Goal: Check status: Check status

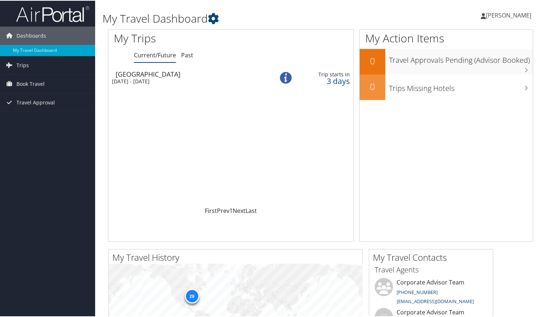
click at [155, 79] on div "[DATE] - [DATE]" at bounding box center [187, 81] width 151 height 7
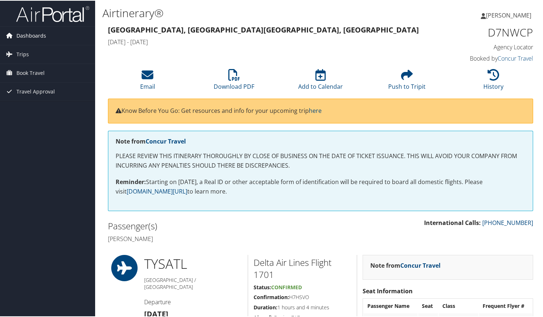
click at [31, 33] on span "Dashboards" at bounding box center [31, 35] width 30 height 18
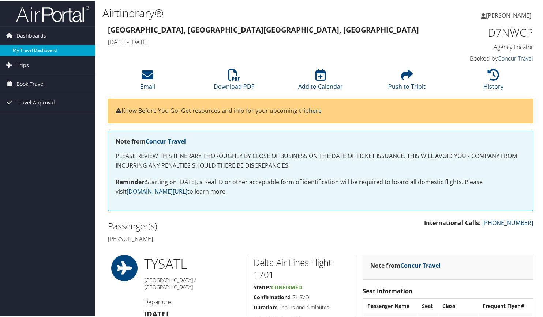
click at [28, 46] on link "My Travel Dashboard" at bounding box center [47, 49] width 95 height 11
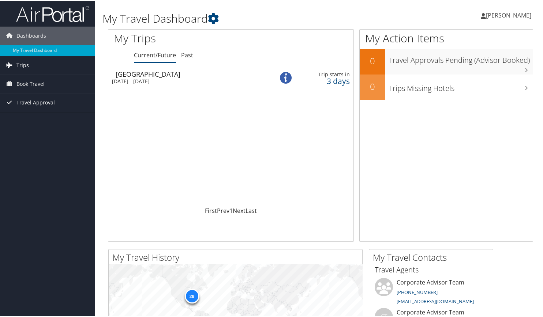
click at [23, 67] on span "Trips" at bounding box center [22, 65] width 12 height 18
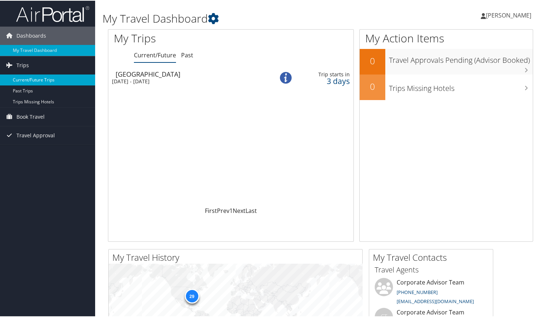
click at [36, 78] on link "Current/Future Trips" at bounding box center [47, 79] width 95 height 11
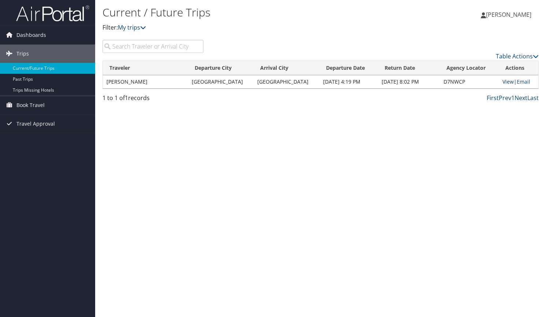
click at [502, 81] on link "View" at bounding box center [507, 81] width 11 height 7
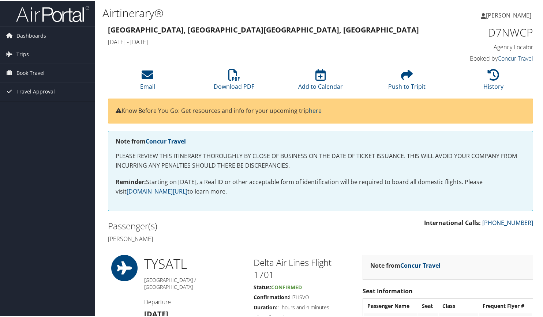
click at [514, 60] on link "Concur Travel" at bounding box center [514, 58] width 35 height 8
click at [380, 49] on div "Knoxville, TN Fayetteville, AR Sun 07 Sep 2025 - Mon 15 Sep 2025 D7NWCP Agency …" at bounding box center [320, 44] width 436 height 42
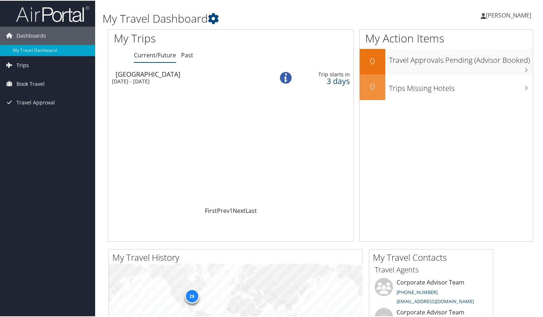
click at [38, 68] on link "Trips" at bounding box center [47, 65] width 95 height 18
drag, startPoint x: 18, startPoint y: 173, endPoint x: 18, endPoint y: 168, distance: 4.8
click at [18, 168] on div "Dashboards My Travel Dashboard Trips Current/Future Trips Past Trips Trips Miss…" at bounding box center [273, 276] width 546 height 552
click at [30, 64] on link "Trips" at bounding box center [47, 65] width 95 height 18
click at [127, 75] on div "[GEOGRAPHIC_DATA]" at bounding box center [191, 73] width 151 height 7
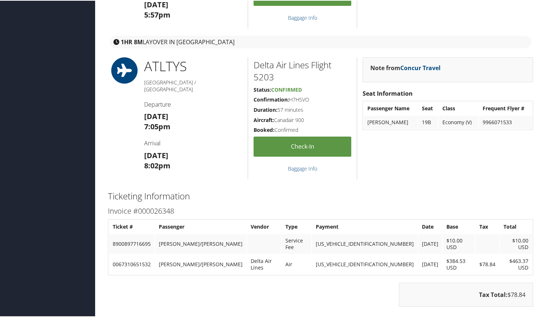
scroll to position [804, 0]
